Goal: Feedback & Contribution: Contribute content

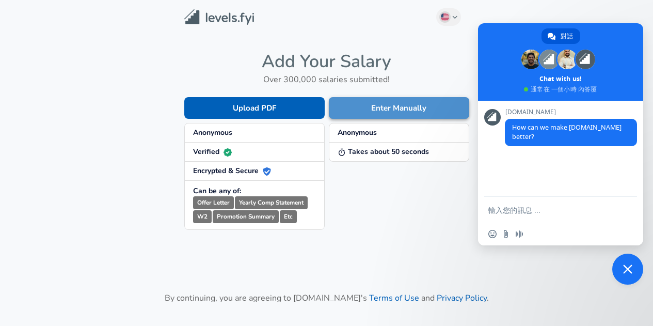
click at [381, 109] on button "Enter Manually" at bounding box center [399, 108] width 140 height 22
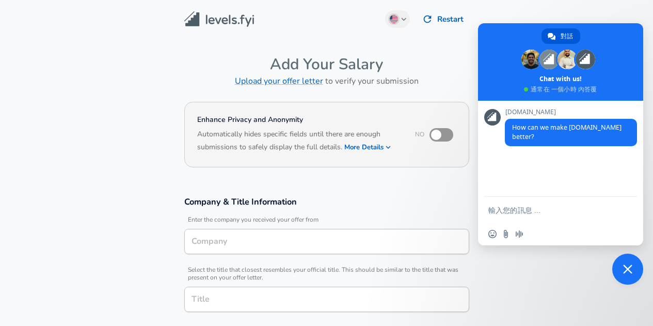
type input "Hardware Engineer"
type input "MediaTek"
type input "Hardware Engineer"
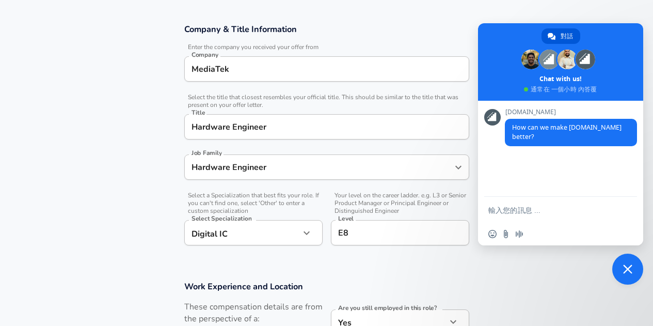
scroll to position [207, 0]
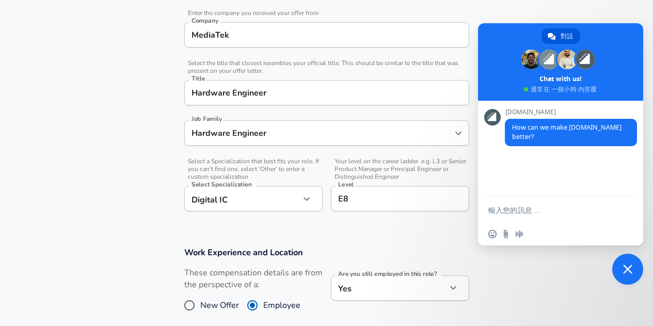
click at [415, 201] on input "E8" at bounding box center [400, 199] width 129 height 16
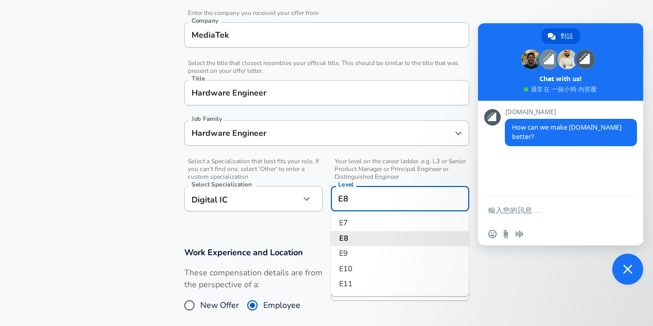
click at [370, 237] on li "E8" at bounding box center [400, 238] width 138 height 15
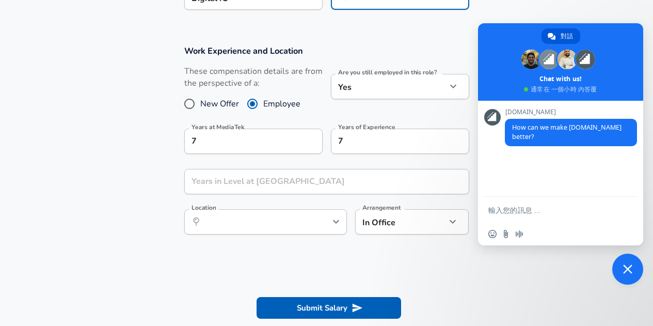
scroll to position [413, 0]
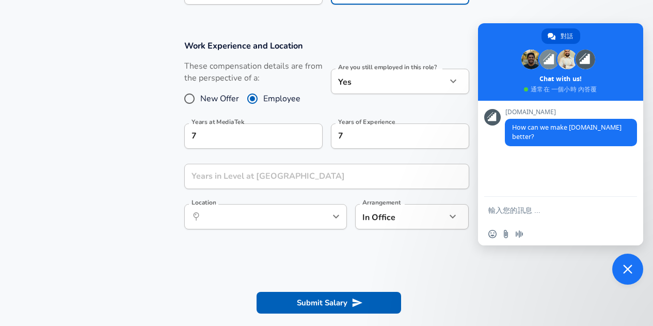
click at [332, 218] on icon "Open" at bounding box center [336, 216] width 12 height 12
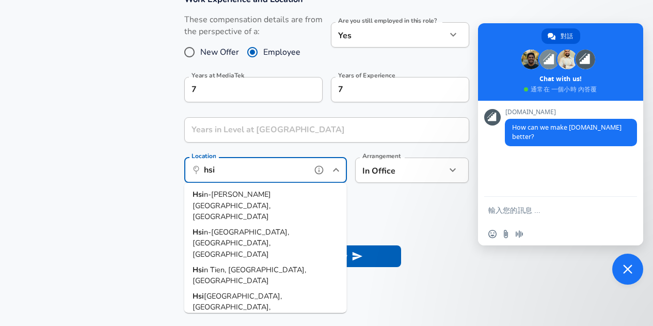
scroll to position [465, 0]
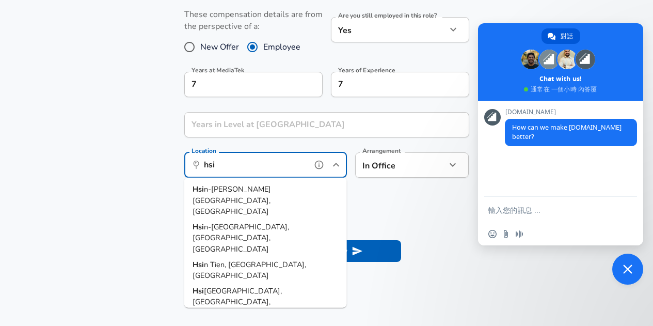
click at [283, 191] on li "Hsi n-[PERSON_NAME][GEOGRAPHIC_DATA], [GEOGRAPHIC_DATA]" at bounding box center [265, 201] width 163 height 38
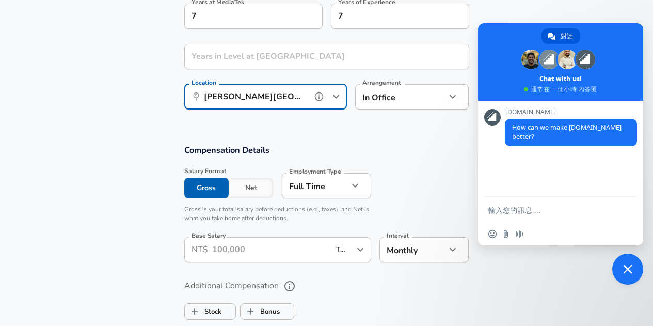
scroll to position [568, 0]
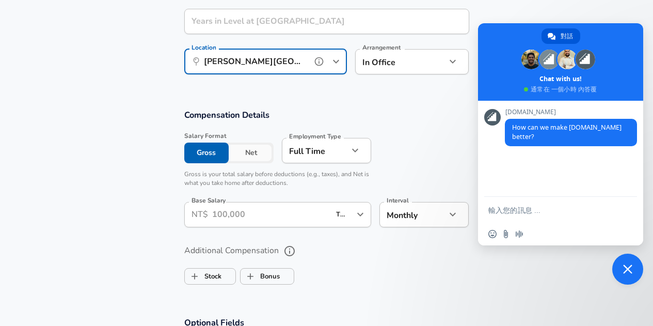
type input "[PERSON_NAME][GEOGRAPHIC_DATA], [GEOGRAPHIC_DATA]"
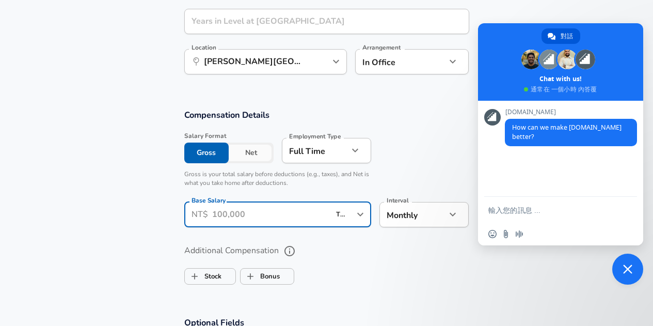
click at [310, 218] on input "Base Salary" at bounding box center [271, 214] width 118 height 25
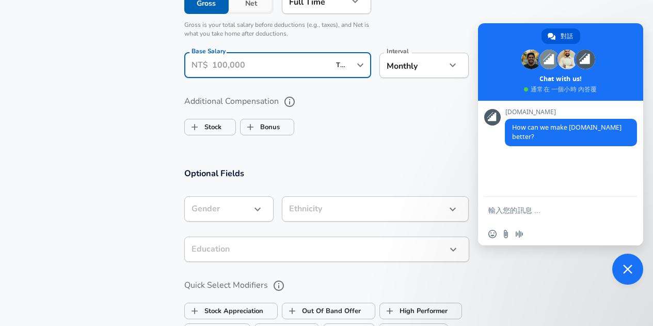
scroll to position [671, 0]
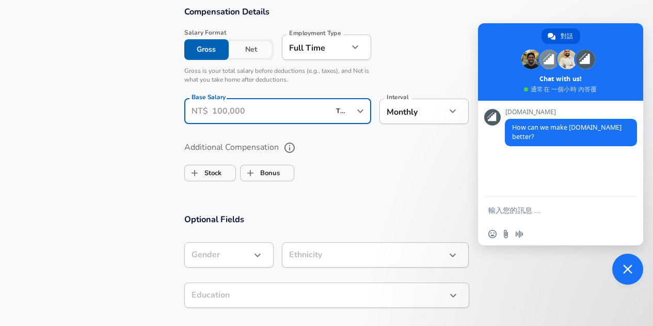
click at [364, 112] on icon "Open" at bounding box center [360, 111] width 12 height 12
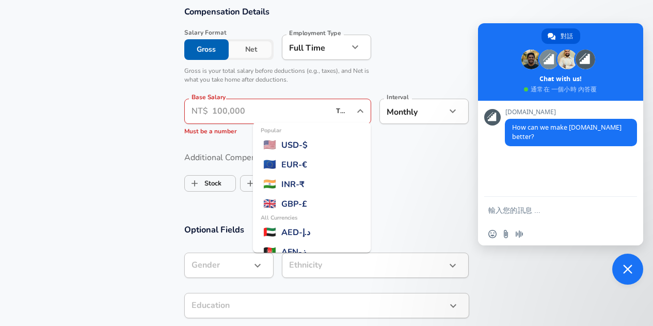
scroll to position [2715, 0]
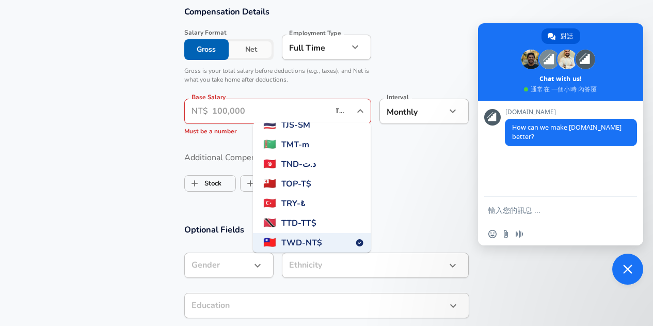
click at [266, 113] on input "Base Salary" at bounding box center [271, 111] width 118 height 25
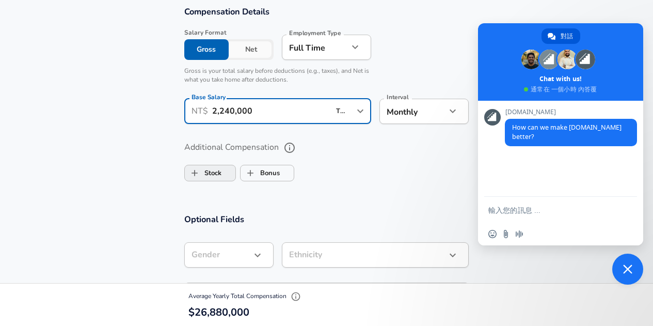
type input "2,240,000"
click at [220, 176] on label "Stock" at bounding box center [203, 173] width 37 height 20
checkbox input "true"
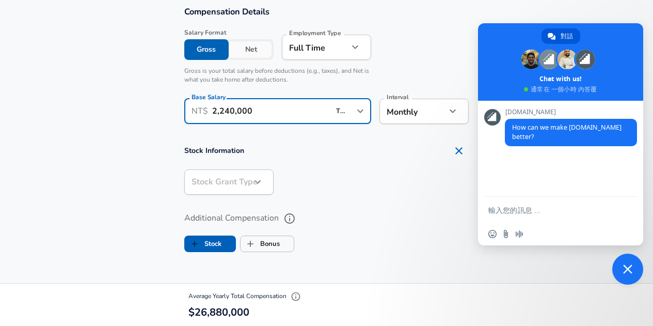
drag, startPoint x: 272, startPoint y: 108, endPoint x: 202, endPoint y: 101, distance: 70.1
click at [202, 101] on div "​ NT$ 2,240,000 TWD ​ Base Salary" at bounding box center [277, 111] width 187 height 25
type input "160,000"
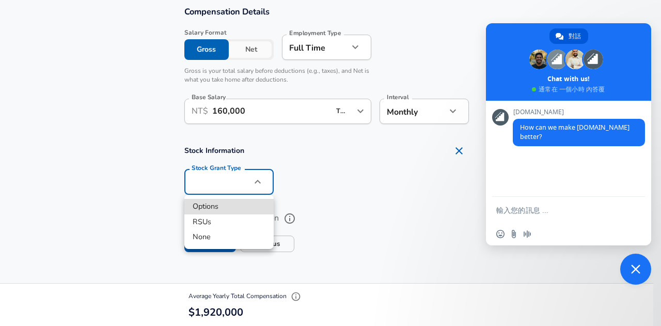
click at [218, 242] on li "None" at bounding box center [228, 236] width 89 height 15
type input "none"
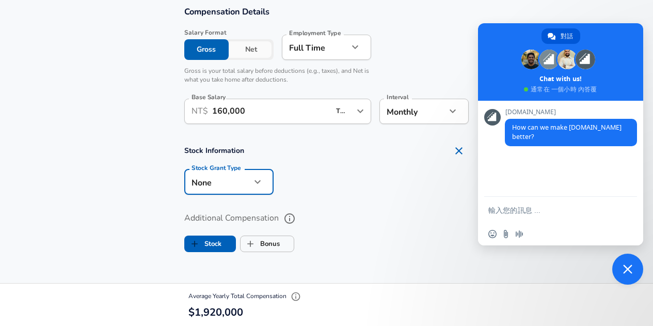
click at [286, 214] on icon "help" at bounding box center [290, 218] width 12 height 12
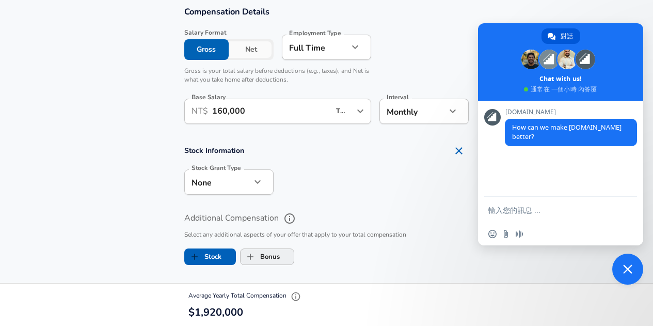
click at [283, 254] on span "Bonus" at bounding box center [267, 257] width 53 height 20
checkbox input "true"
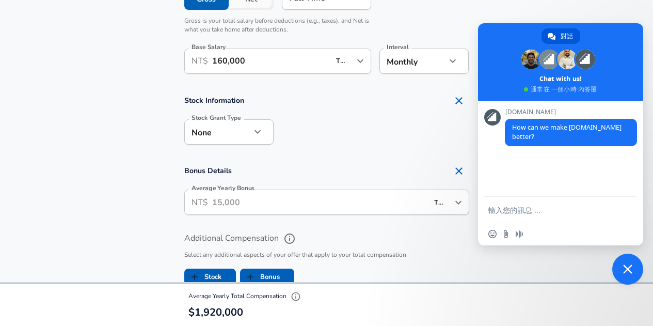
scroll to position [723, 0]
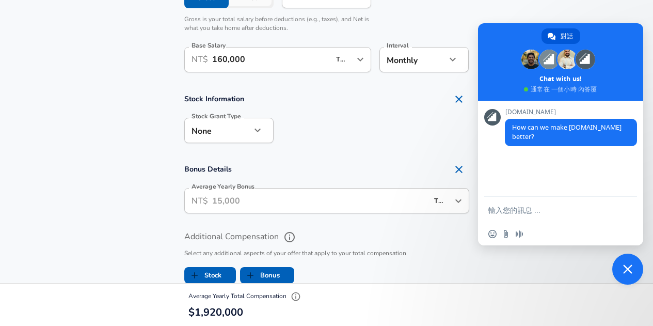
click at [268, 198] on input "Average Yearly Bonus" at bounding box center [320, 200] width 216 height 25
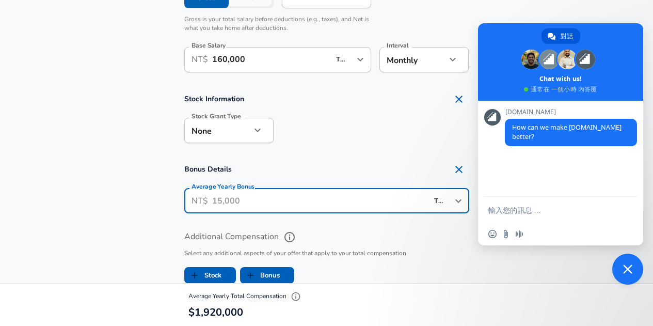
type input "2"
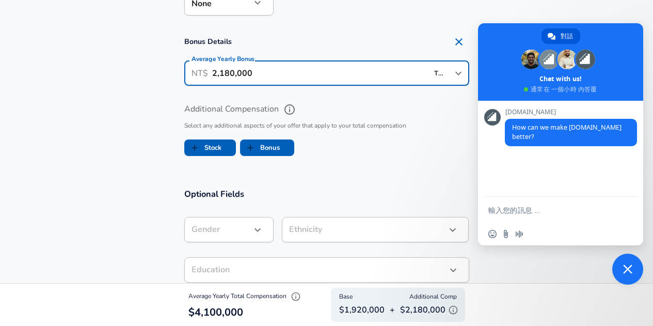
scroll to position [878, 0]
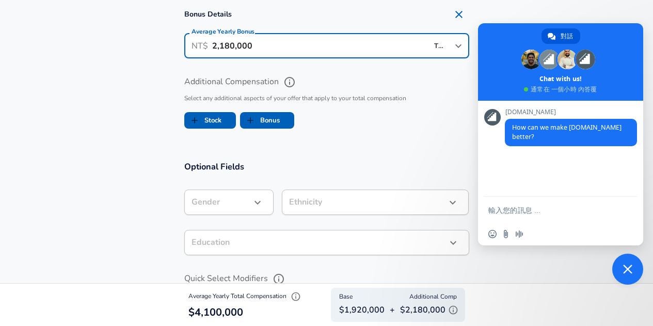
type input "2,180,000"
click at [363, 130] on div "Additional Compensation Select any additional aspects of your offer that apply …" at bounding box center [326, 102] width 285 height 59
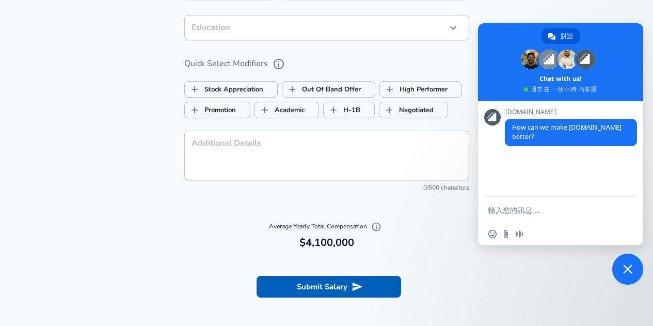
scroll to position [1136, 0]
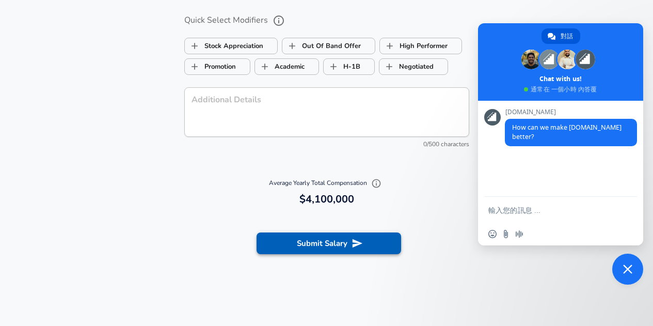
click at [336, 242] on button "Submit Salary" at bounding box center [329, 243] width 145 height 22
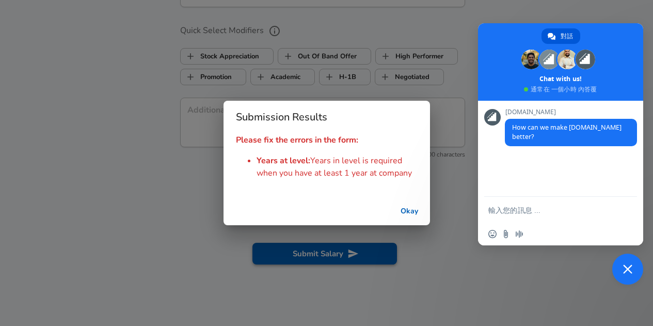
scroll to position [1146, 0]
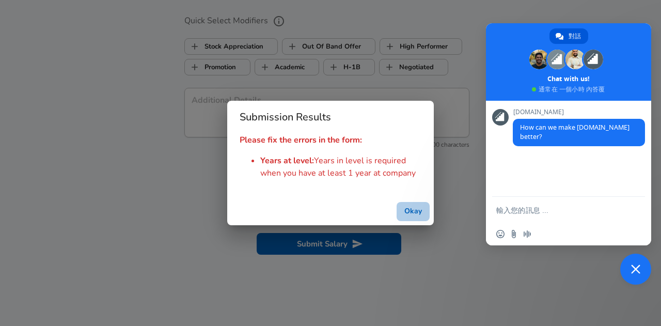
click at [412, 214] on button "Okay" at bounding box center [413, 211] width 33 height 19
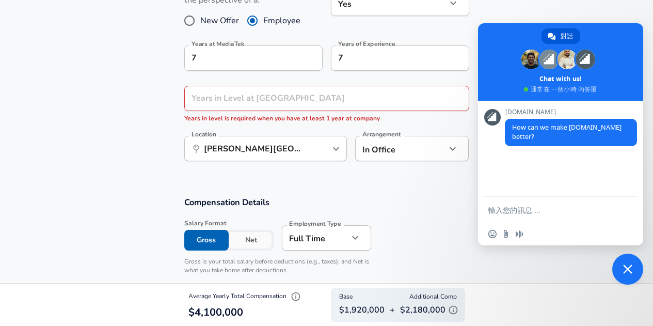
scroll to position [475, 0]
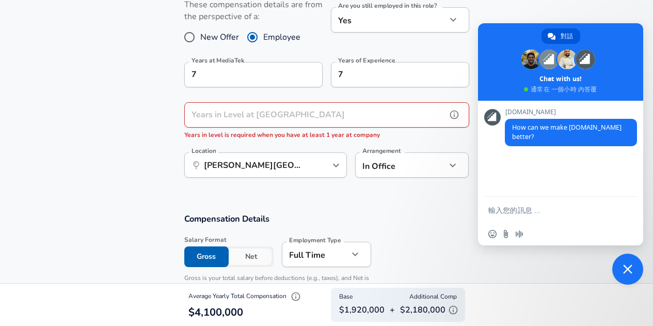
click at [280, 117] on div "Years in Level at MediaTek Years in Level at MediaTek Years in level is require…" at bounding box center [326, 121] width 285 height 38
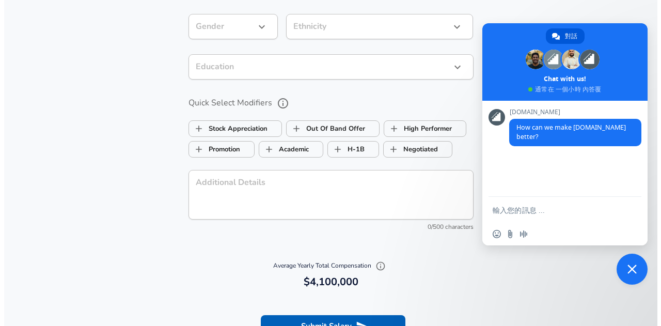
scroll to position [1094, 0]
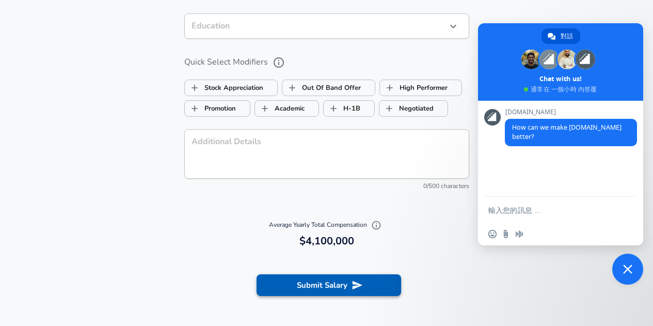
type input "4"
click at [328, 290] on button "Submit Salary" at bounding box center [329, 285] width 145 height 22
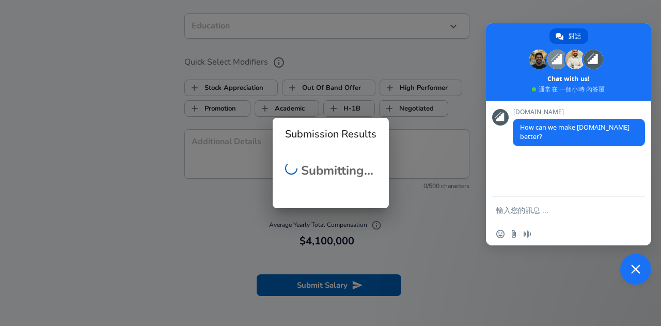
scroll to position [262, 0]
